Goal: Task Accomplishment & Management: Use online tool/utility

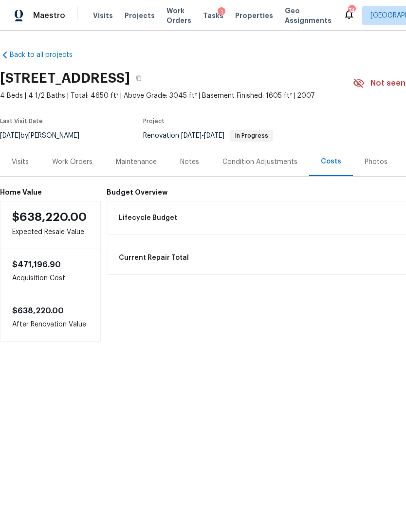
scroll to position [0, 0]
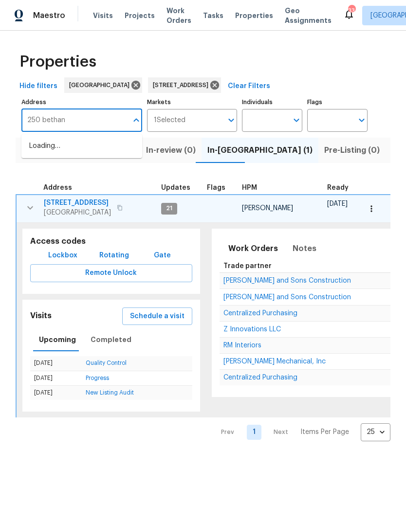
type input "250 [PERSON_NAME]"
click at [91, 156] on li "[STREET_ADDRESS][PERSON_NAME]" at bounding box center [81, 151] width 121 height 26
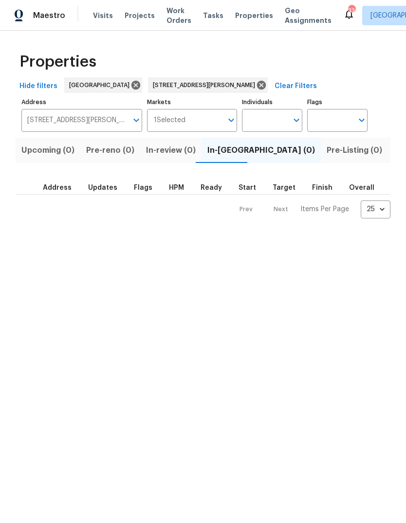
click at [394, 149] on span "Listed (1)" at bounding box center [411, 151] width 35 height 14
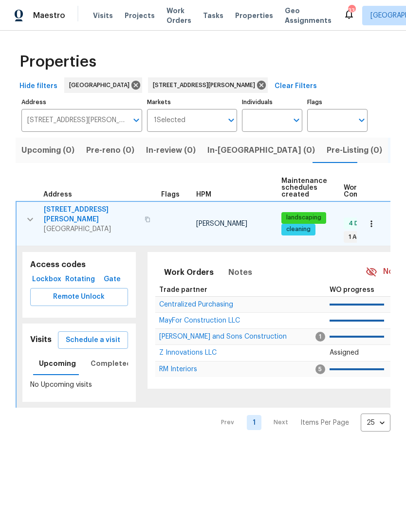
click at [100, 208] on span "250 Bethany Manor Ct" at bounding box center [91, 214] width 95 height 19
click at [110, 334] on span "Schedule a visit" at bounding box center [93, 340] width 55 height 12
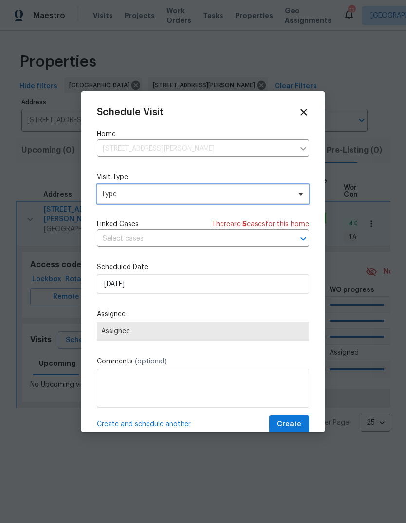
click at [203, 196] on span "Type" at bounding box center [195, 194] width 189 height 10
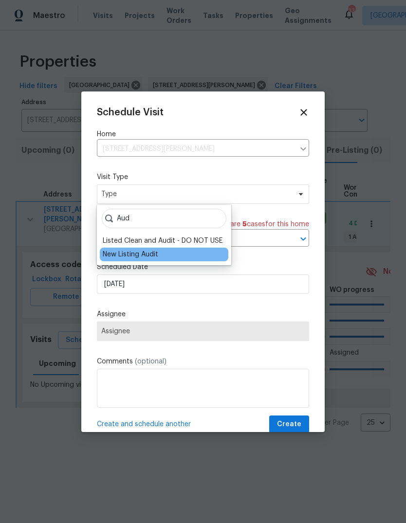
type input "Aud"
click at [151, 256] on div "New Listing Audit" at bounding box center [130, 255] width 55 height 10
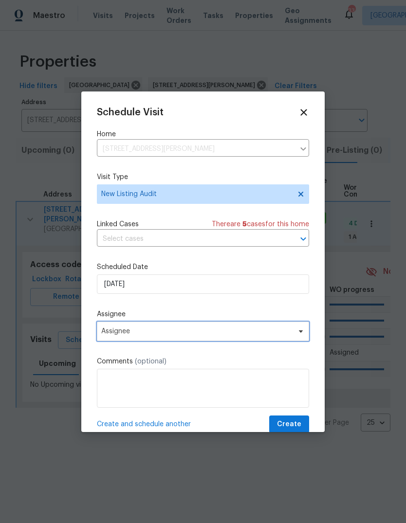
click at [218, 330] on span "Assignee" at bounding box center [196, 332] width 191 height 8
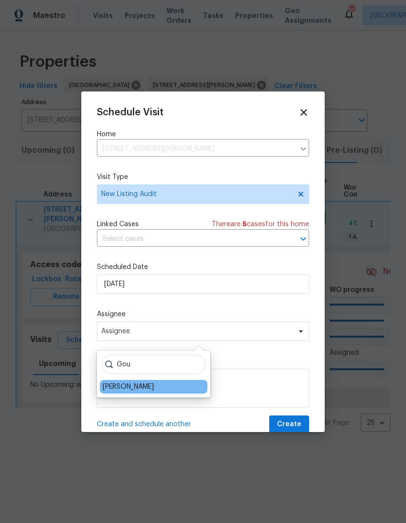
type input "Gou"
click at [154, 385] on div "[PERSON_NAME]" at bounding box center [128, 387] width 51 height 10
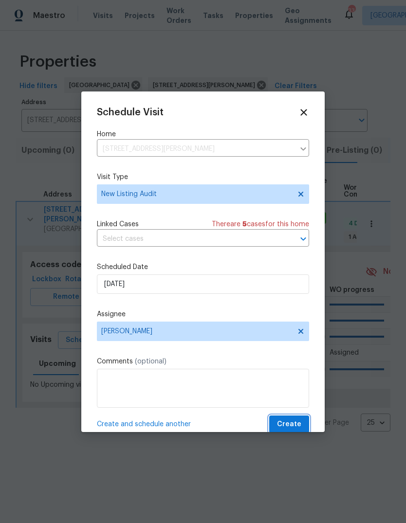
click at [293, 429] on span "Create" at bounding box center [289, 425] width 24 height 12
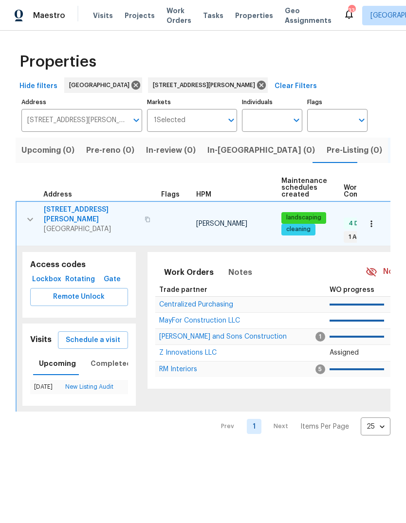
click at [371, 221] on icon "button" at bounding box center [371, 224] width 10 height 10
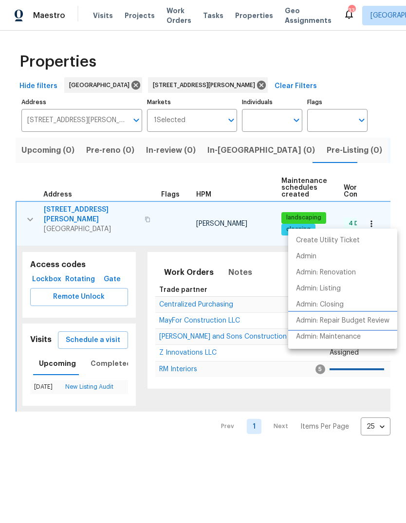
click at [354, 321] on p "Admin: Repair Budget Review" at bounding box center [342, 321] width 93 height 10
click at [101, 207] on div at bounding box center [203, 261] width 406 height 523
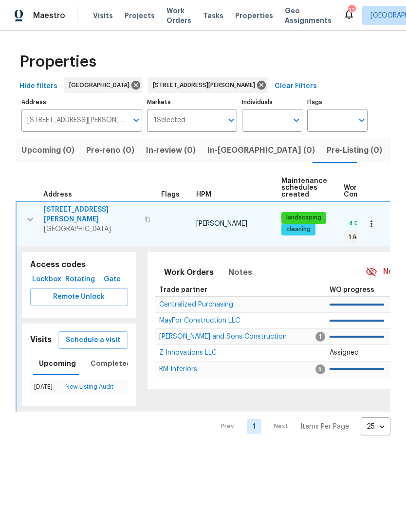
click at [101, 206] on span "250 Bethany Manor Ct" at bounding box center [91, 214] width 95 height 19
click at [145, 217] on icon "button" at bounding box center [148, 220] width 6 height 6
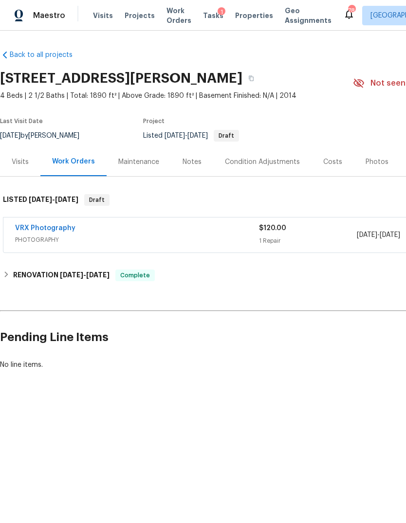
click at [331, 156] on div "Costs" at bounding box center [332, 161] width 42 height 29
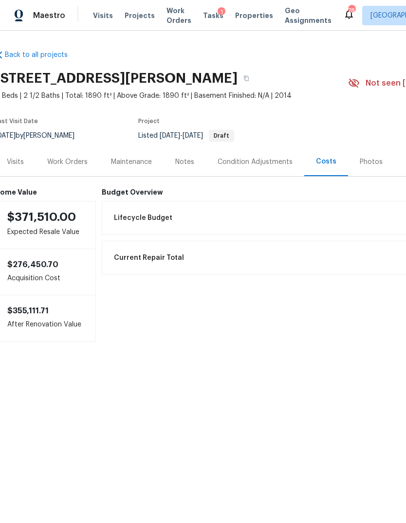
scroll to position [0, 3]
click at [17, 170] on div "Visits" at bounding box center [17, 161] width 40 height 29
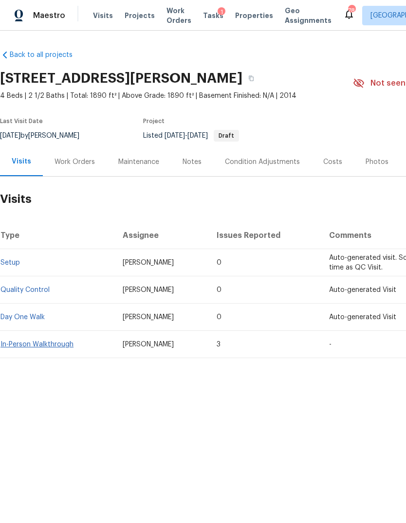
click at [58, 346] on link "In-Person Walkthrough" at bounding box center [36, 344] width 73 height 7
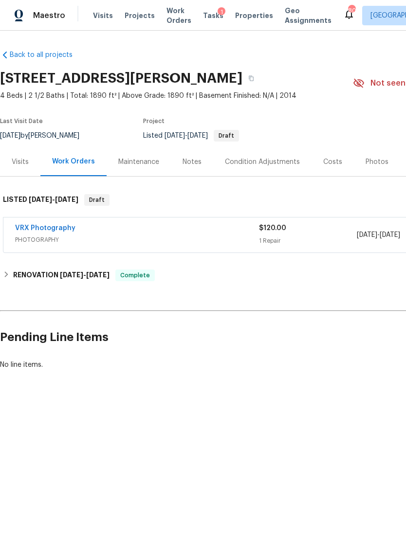
click at [327, 175] on div "Costs" at bounding box center [332, 161] width 42 height 29
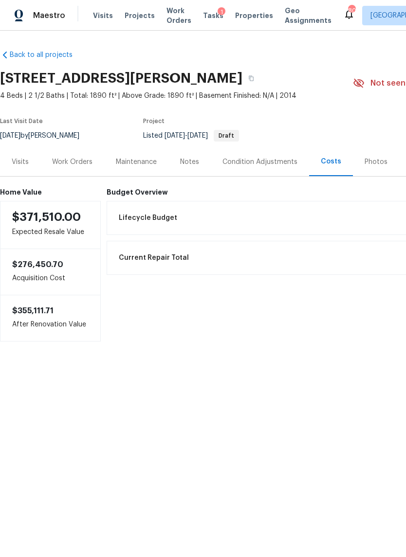
click at [82, 158] on div "Work Orders" at bounding box center [72, 162] width 40 height 10
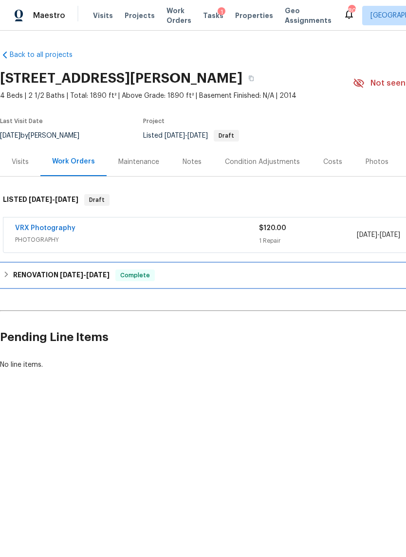
click at [11, 277] on div "RENOVATION 9/2/25 - 9/12/25 Complete" at bounding box center [275, 276] width 544 height 12
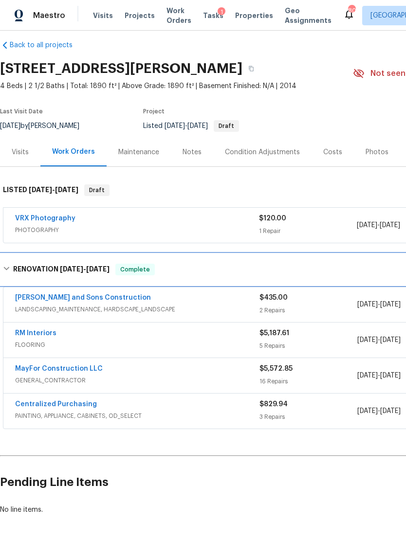
scroll to position [9, 0]
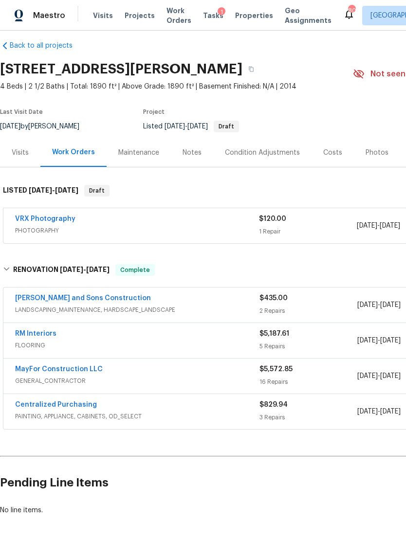
click at [179, 346] on span "FLOORING" at bounding box center [137, 346] width 244 height 10
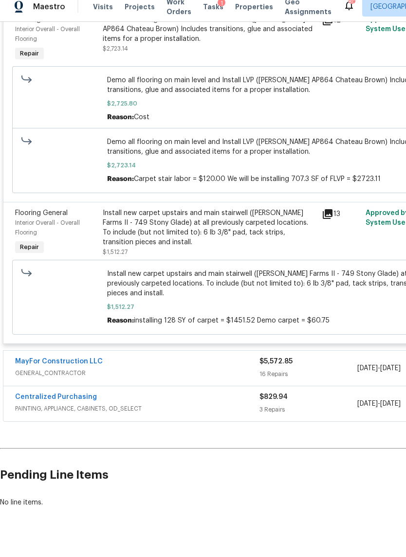
scroll to position [640, 0]
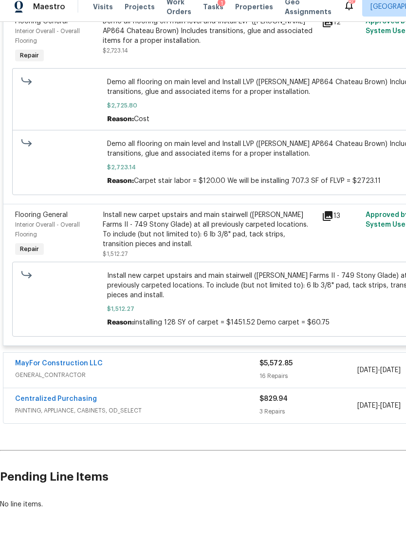
click at [216, 367] on div "MayFor Construction LLC" at bounding box center [137, 373] width 244 height 12
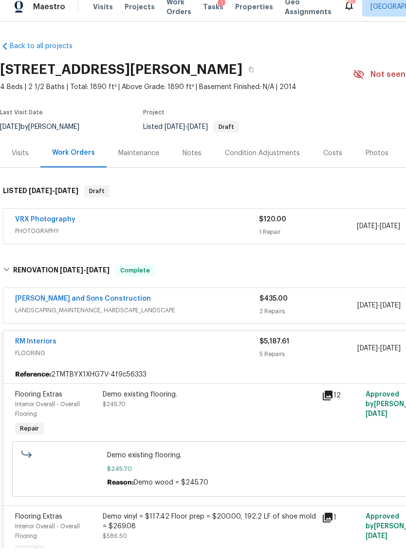
scroll to position [0, 0]
